Goal: Find specific fact: Find contact information

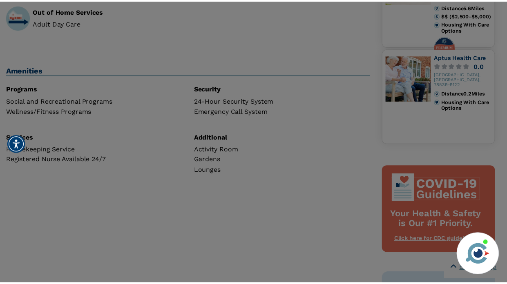
scroll to position [327, 0]
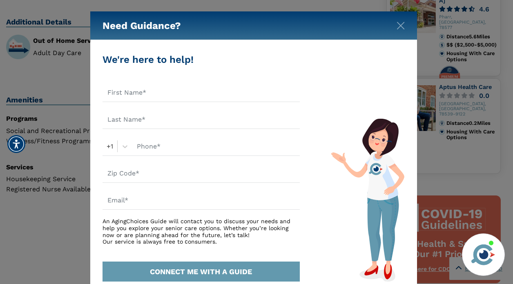
click at [405, 30] on div "Need Guidance?" at bounding box center [253, 25] width 327 height 29
click at [404, 26] on img "Close" at bounding box center [401, 26] width 8 height 8
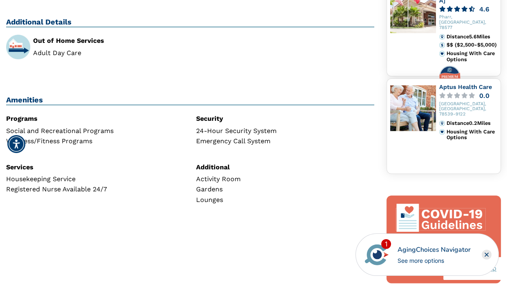
drag, startPoint x: 234, startPoint y: 260, endPoint x: 248, endPoint y: 246, distance: 19.4
click at [234, 260] on div "Corazones Divinos Healthcare LLC, [GEOGRAPHIC_DATA] [GEOGRAPHIC_DATA] [STREET_A…" at bounding box center [190, 108] width 380 height 722
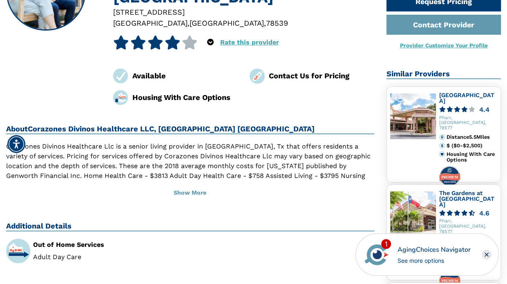
scroll to position [0, 0]
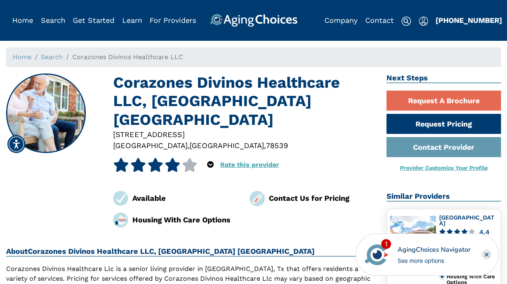
click at [209, 129] on div "[STREET_ADDRESS]" at bounding box center [243, 134] width 261 height 11
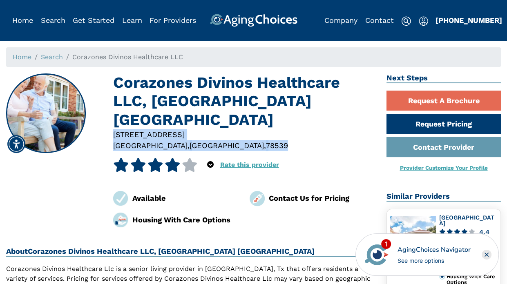
drag, startPoint x: 184, startPoint y: 128, endPoint x: 113, endPoint y: 117, distance: 72.0
click at [113, 129] on div "[STREET_ADDRESS]" at bounding box center [243, 140] width 273 height 22
copy div "[STREET_ADDRESS]"
click at [23, 21] on link "Home" at bounding box center [22, 20] width 21 height 9
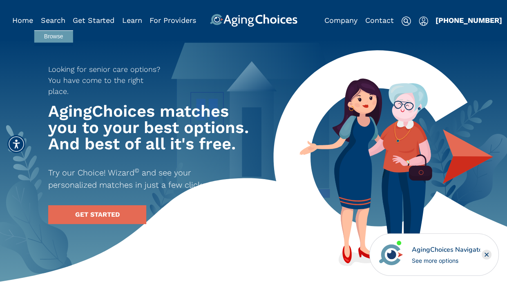
click at [56, 26] on div "Search" at bounding box center [53, 20] width 25 height 13
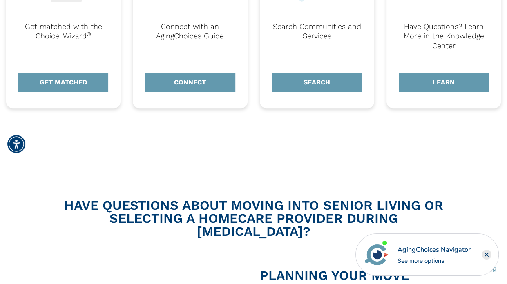
scroll to position [327, 0]
